Goal: Task Accomplishment & Management: Complete application form

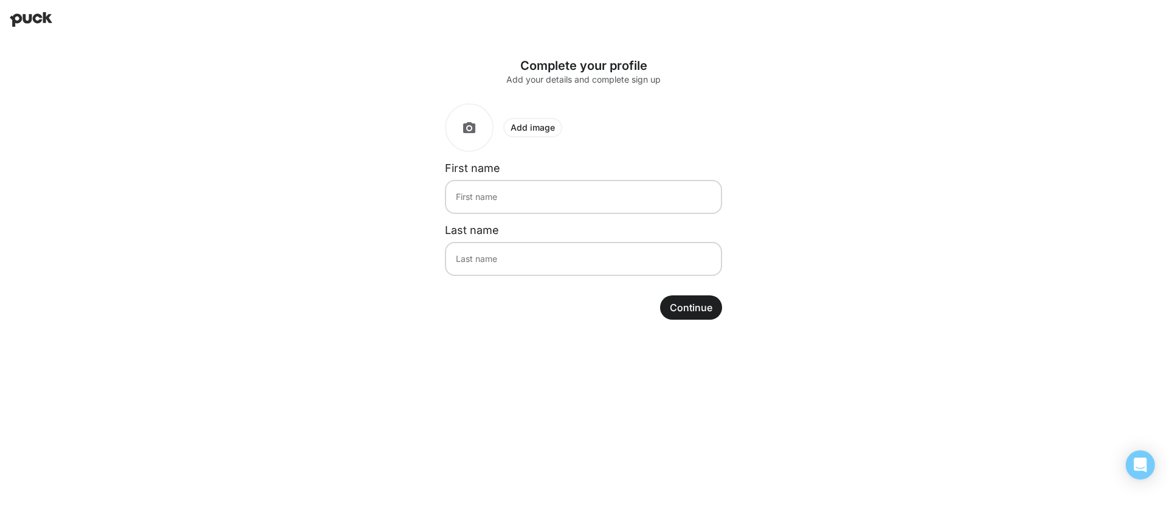
type input "Sharmeen"
type input "Hameeda"
click at [703, 308] on button "Continue" at bounding box center [691, 307] width 62 height 24
